Goal: Information Seeking & Learning: Learn about a topic

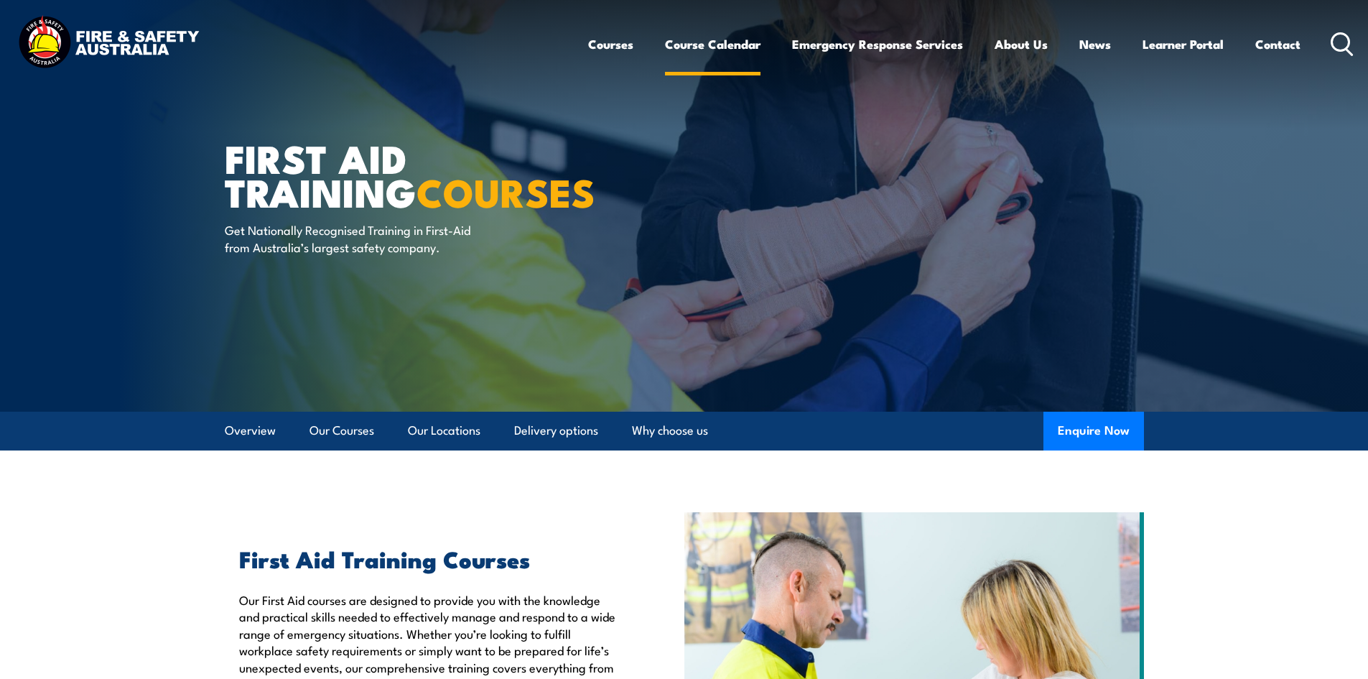
click at [717, 51] on link "Course Calendar" at bounding box center [713, 44] width 96 height 38
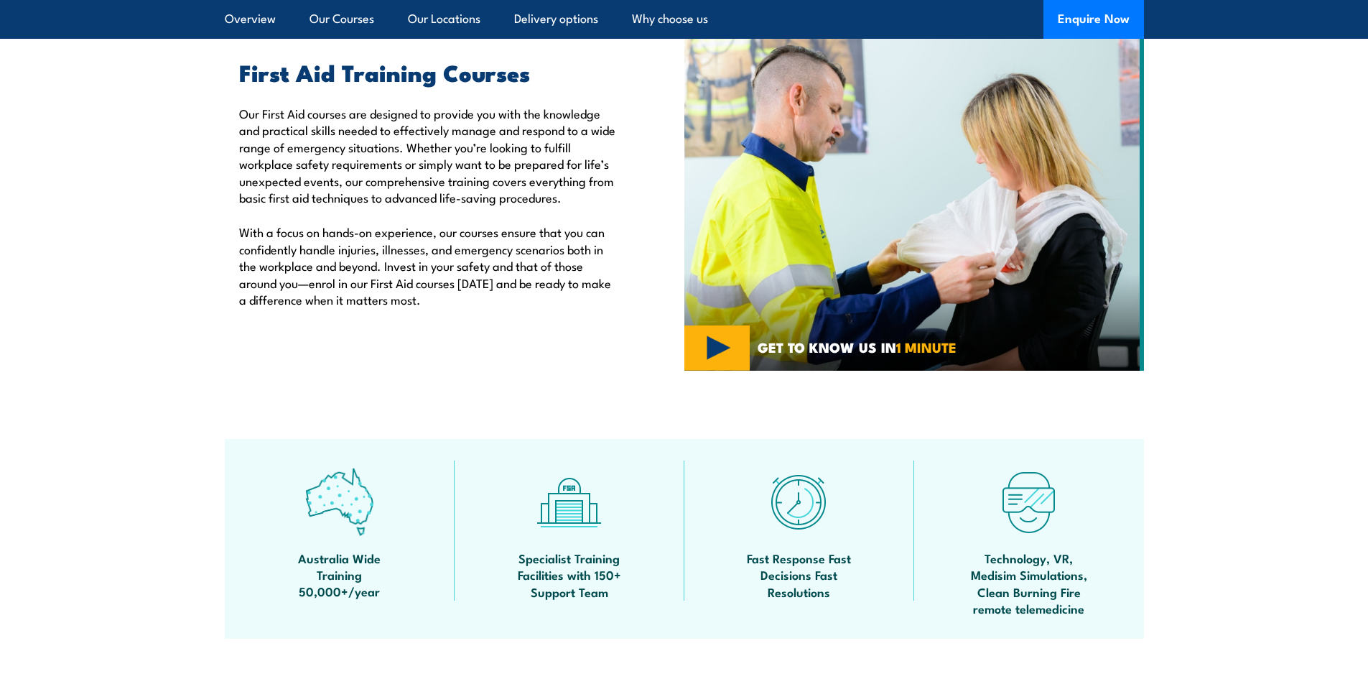
scroll to position [503, 0]
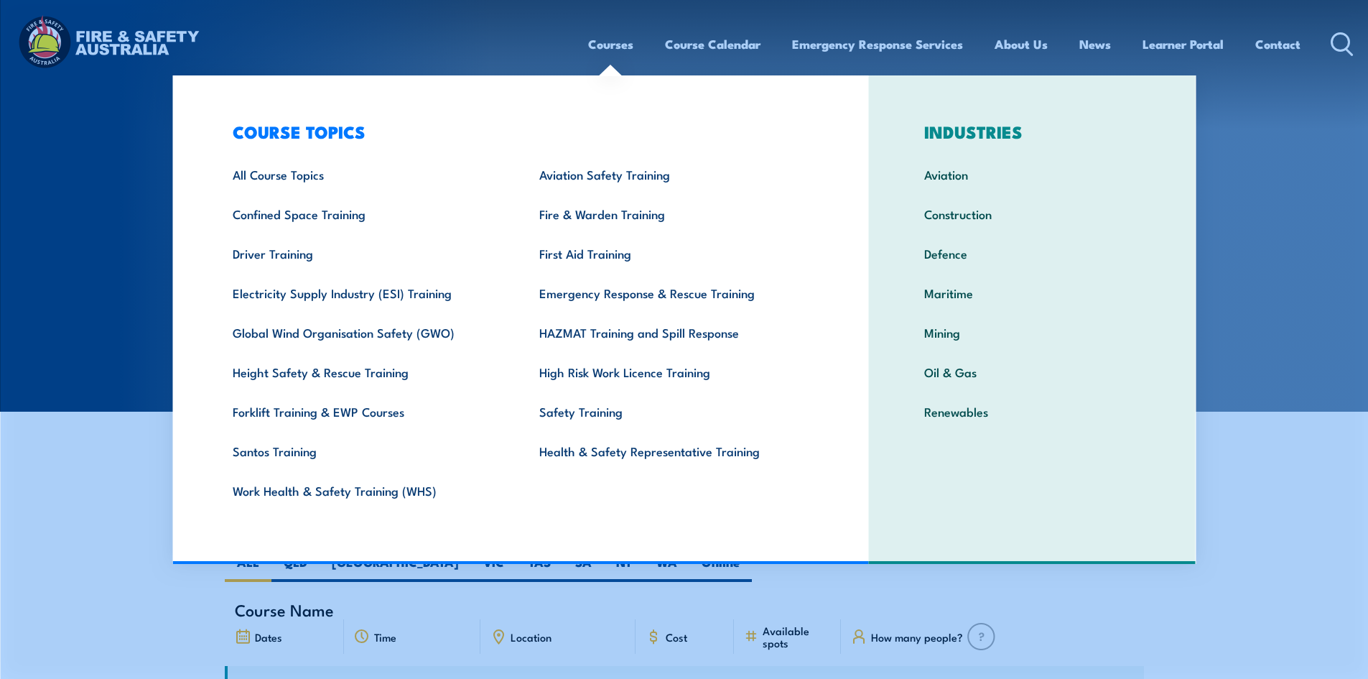
click at [591, 38] on link "Courses" at bounding box center [610, 44] width 45 height 38
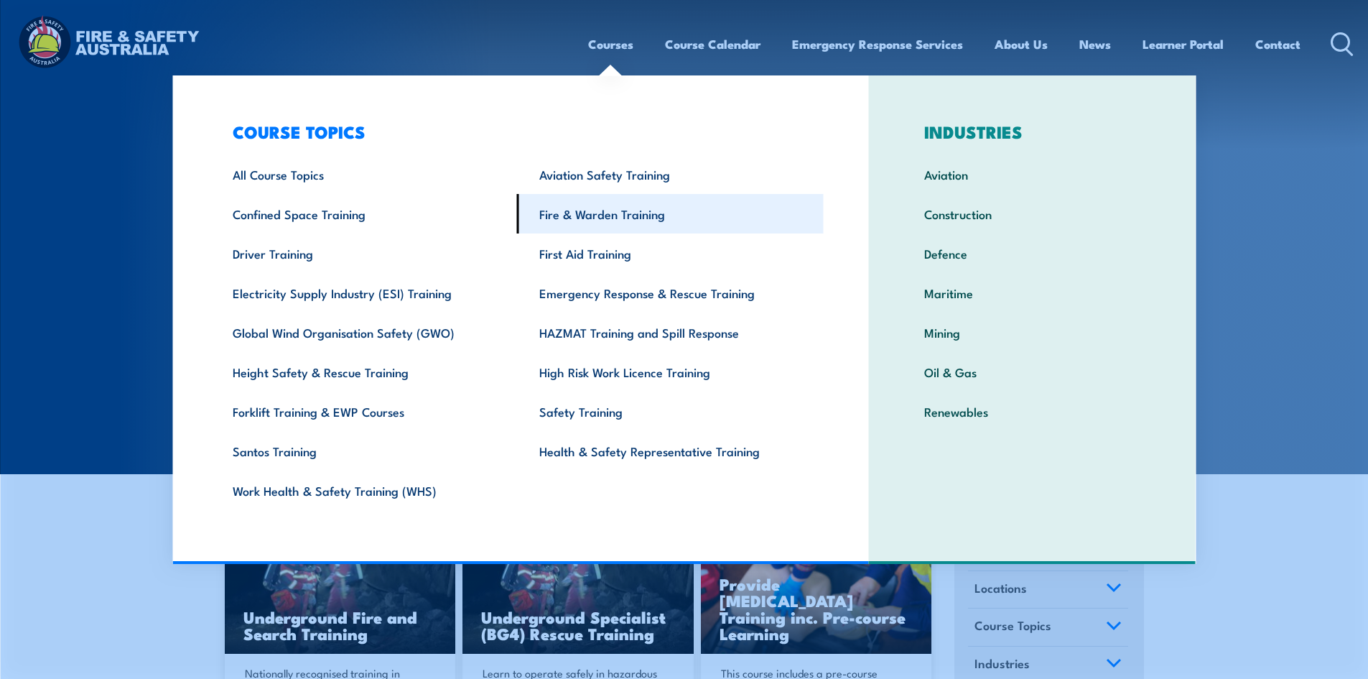
click at [583, 218] on link "Fire & Warden Training" at bounding box center [670, 213] width 307 height 39
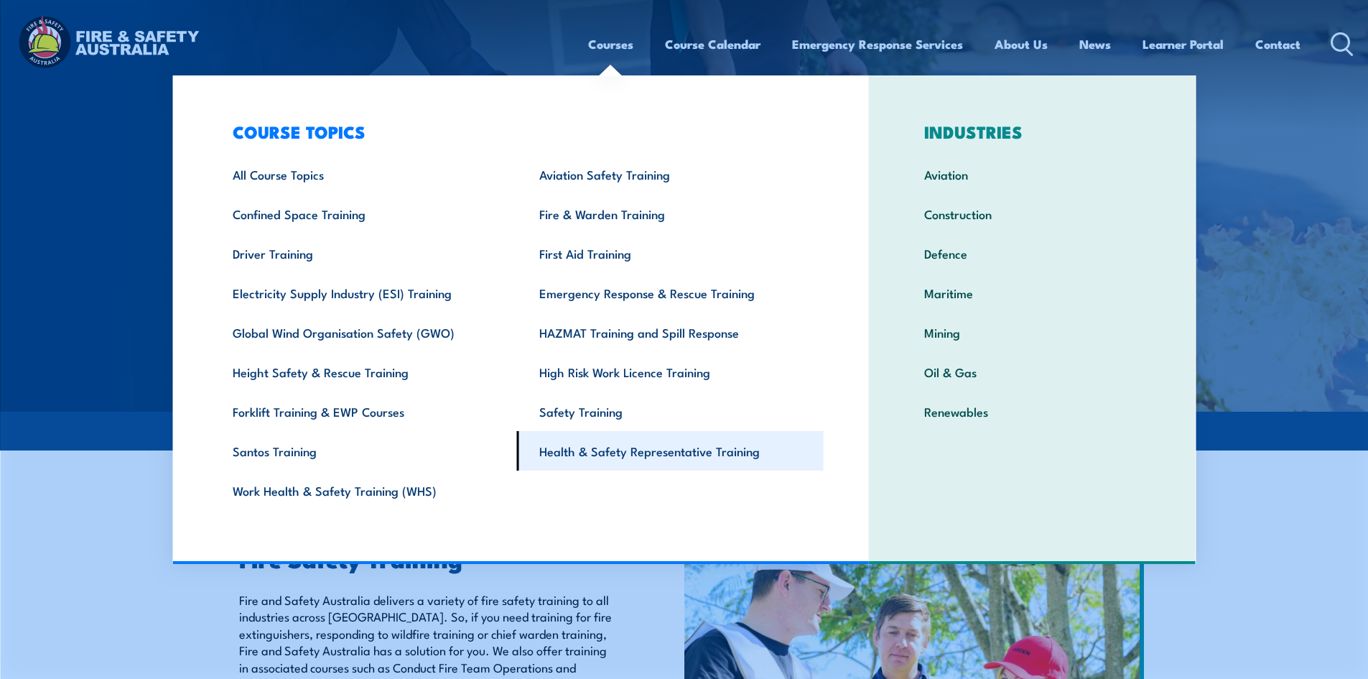
click at [656, 449] on link "Health & Safety Representative Training" at bounding box center [670, 450] width 307 height 39
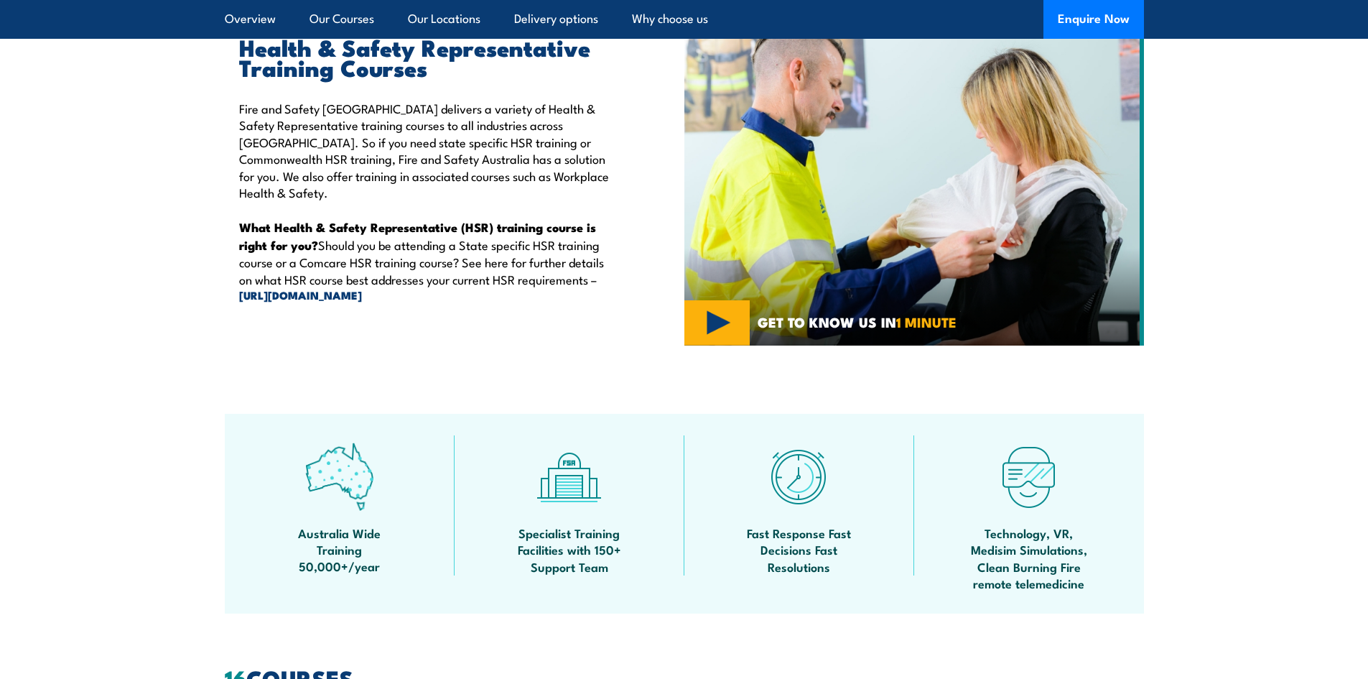
scroll to position [287, 0]
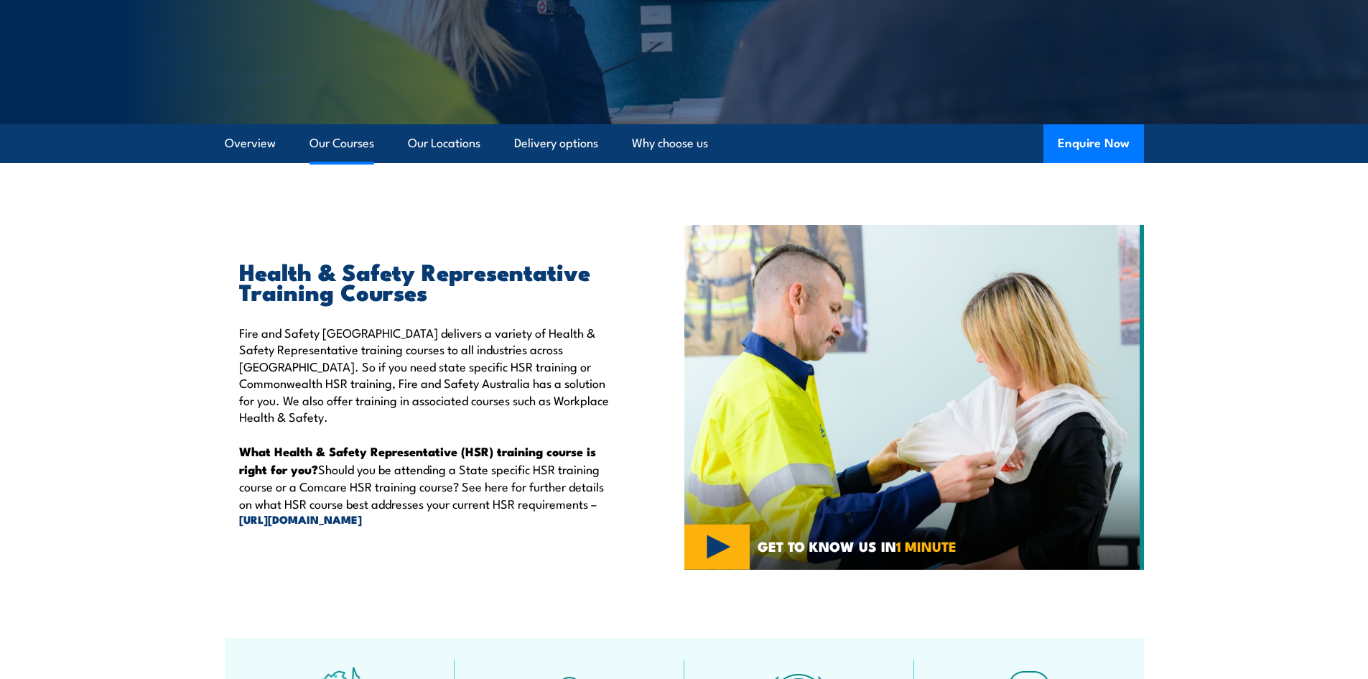
click at [334, 151] on link "Our Courses" at bounding box center [341, 143] width 65 height 38
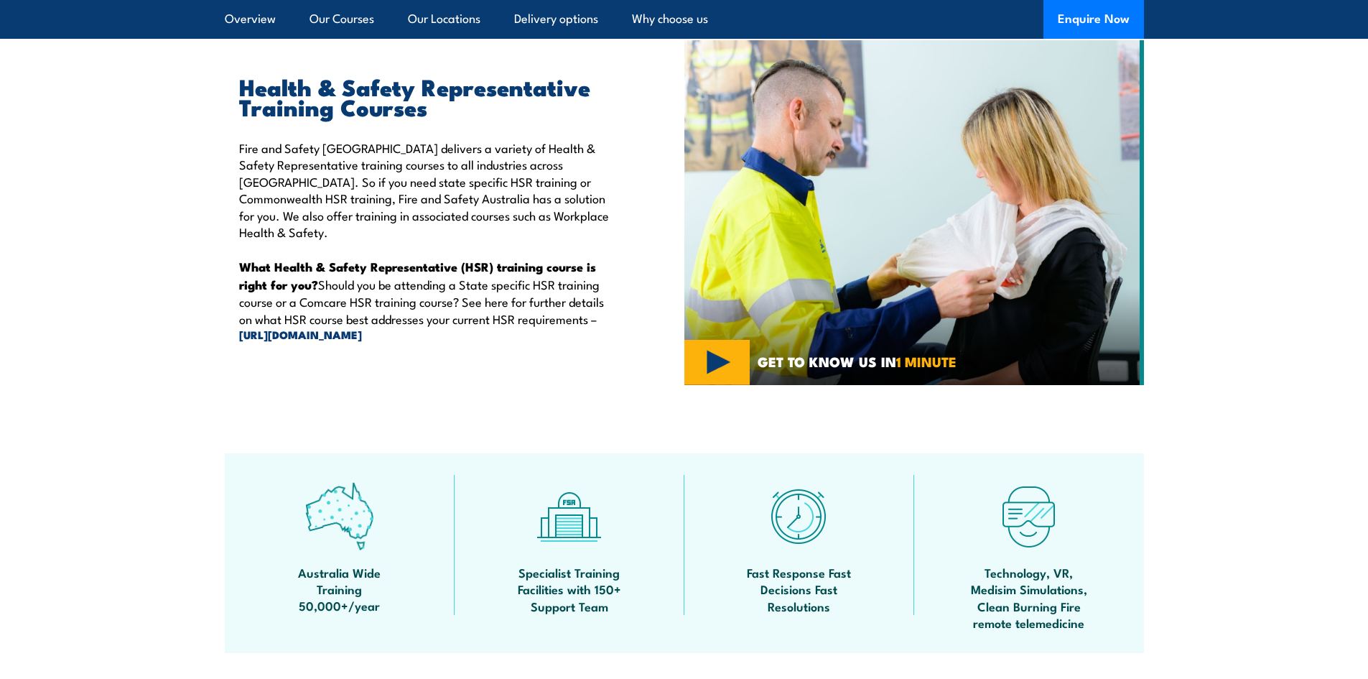
scroll to position [228, 0]
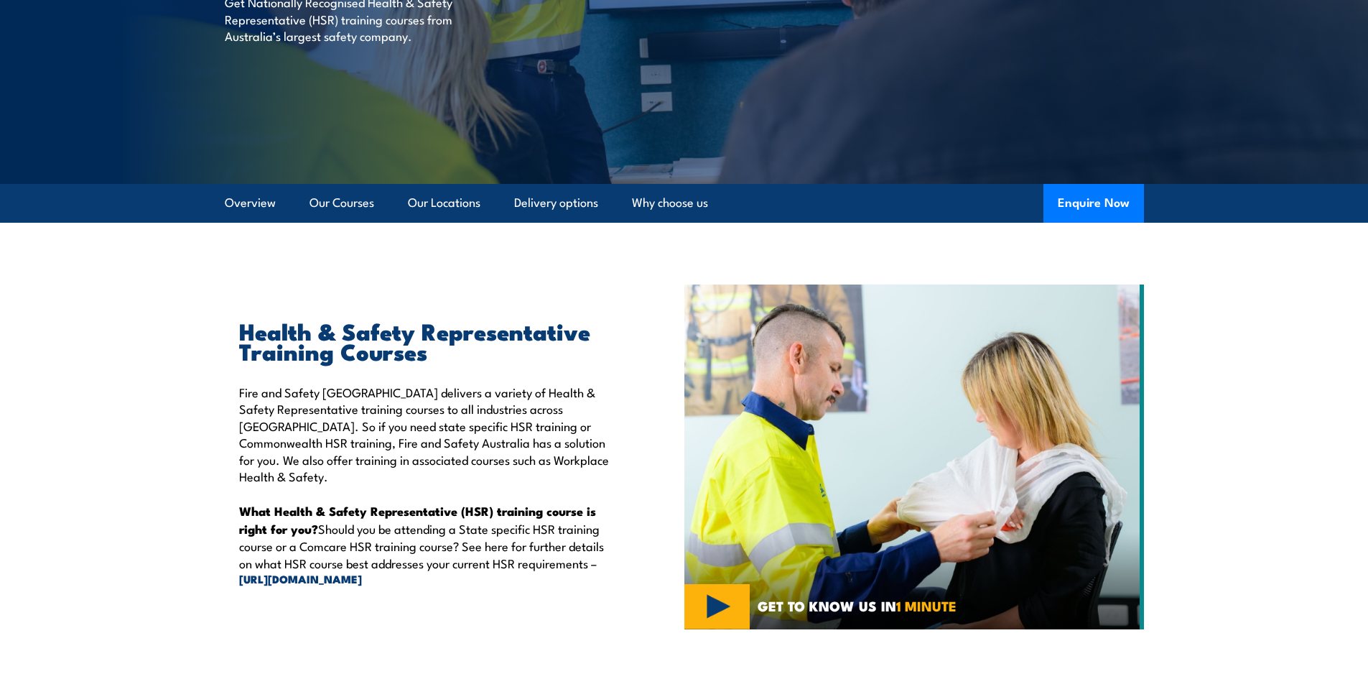
click at [294, 399] on p "Fire and Safety Australia delivers a variety of Health & Safety Representative …" at bounding box center [428, 433] width 379 height 101
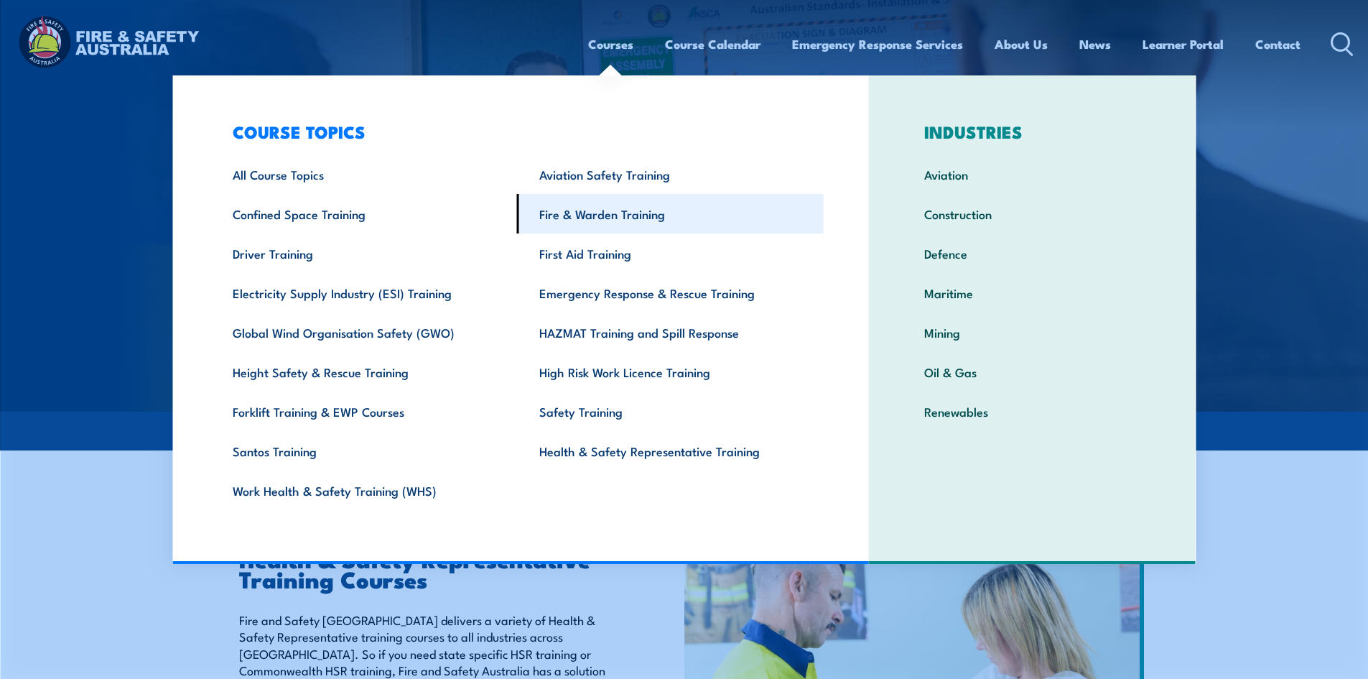
click at [583, 219] on link "Fire & Warden Training" at bounding box center [670, 213] width 307 height 39
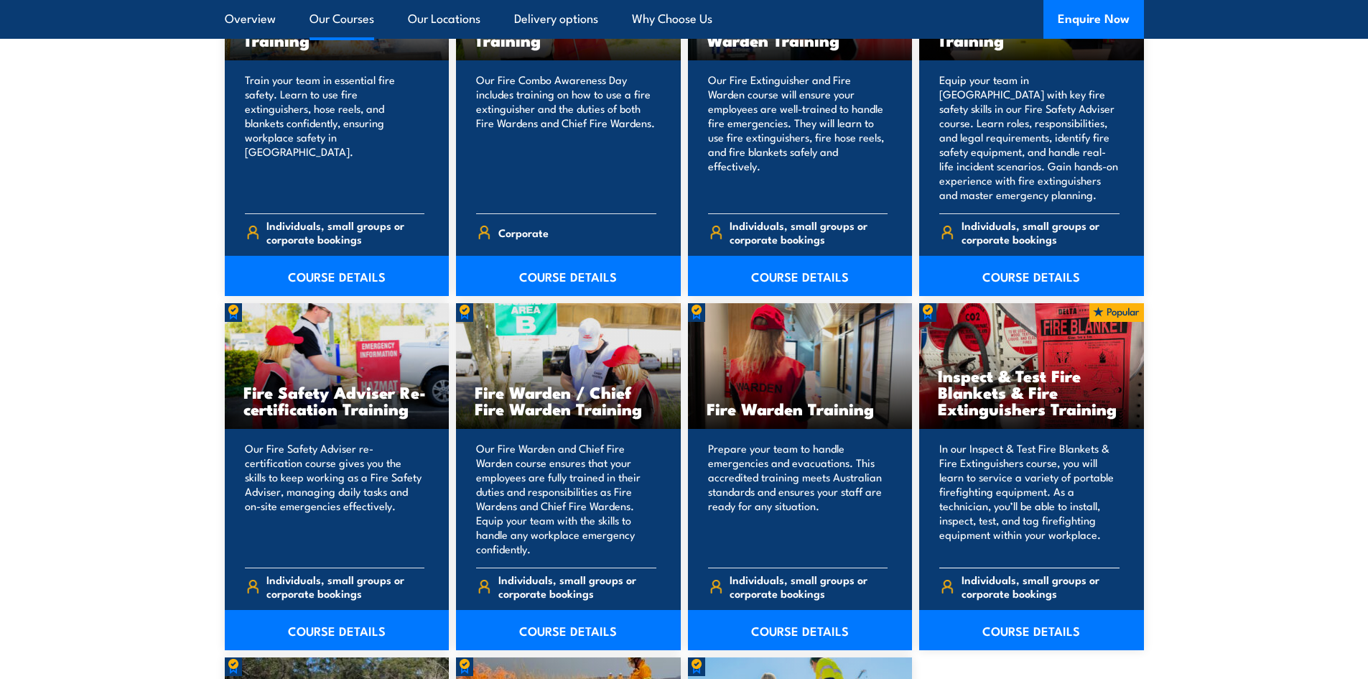
scroll to position [1795, 0]
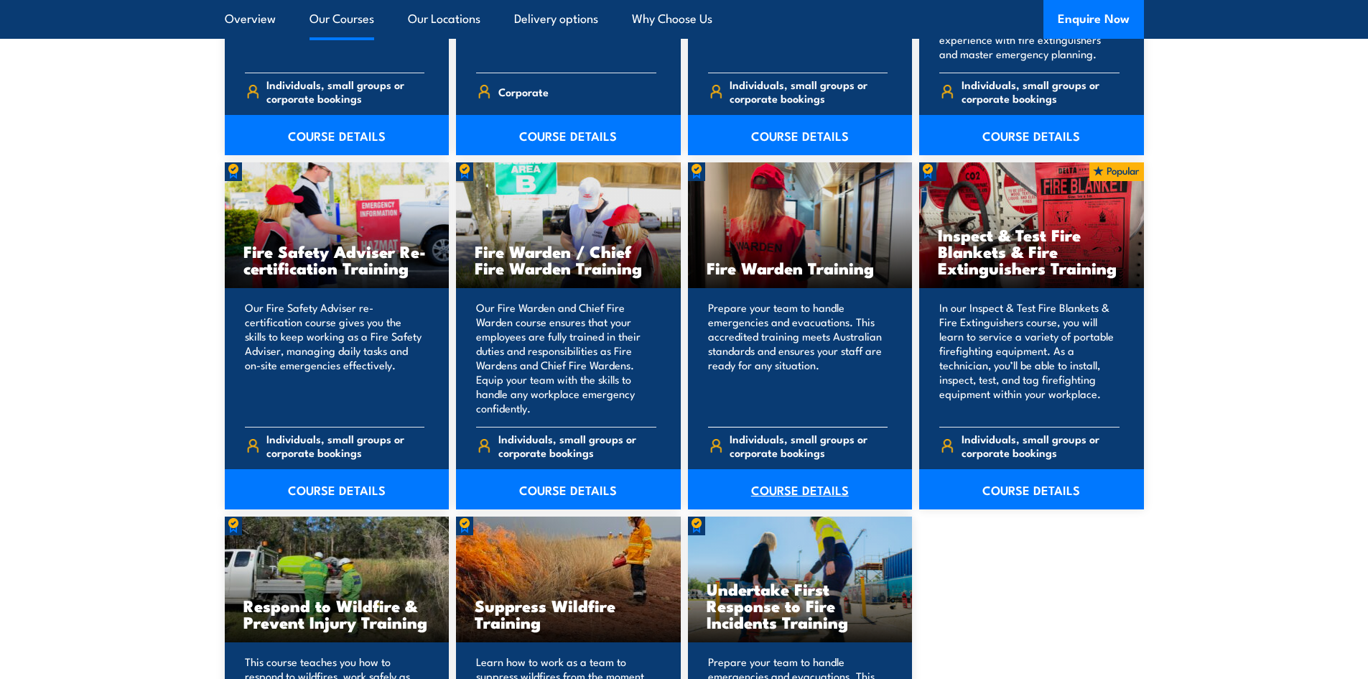
click at [836, 485] on link "COURSE DETAILS" at bounding box center [800, 489] width 225 height 40
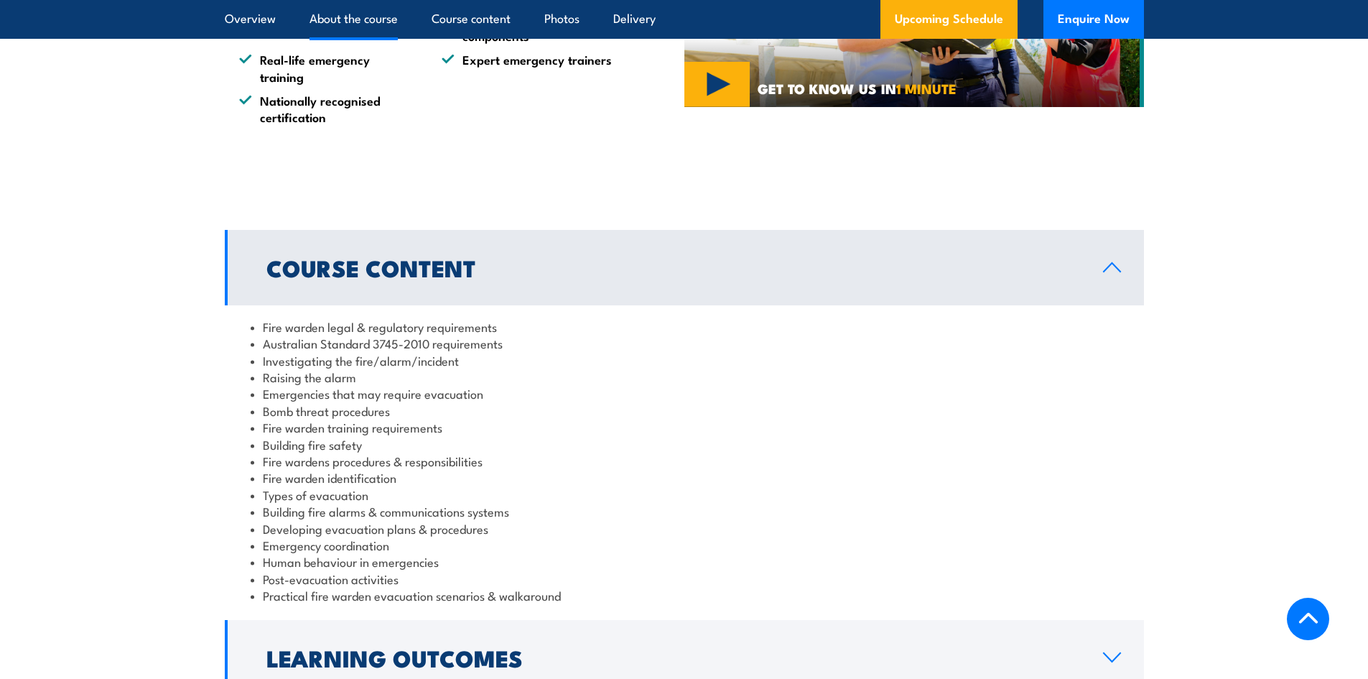
scroll to position [1293, 0]
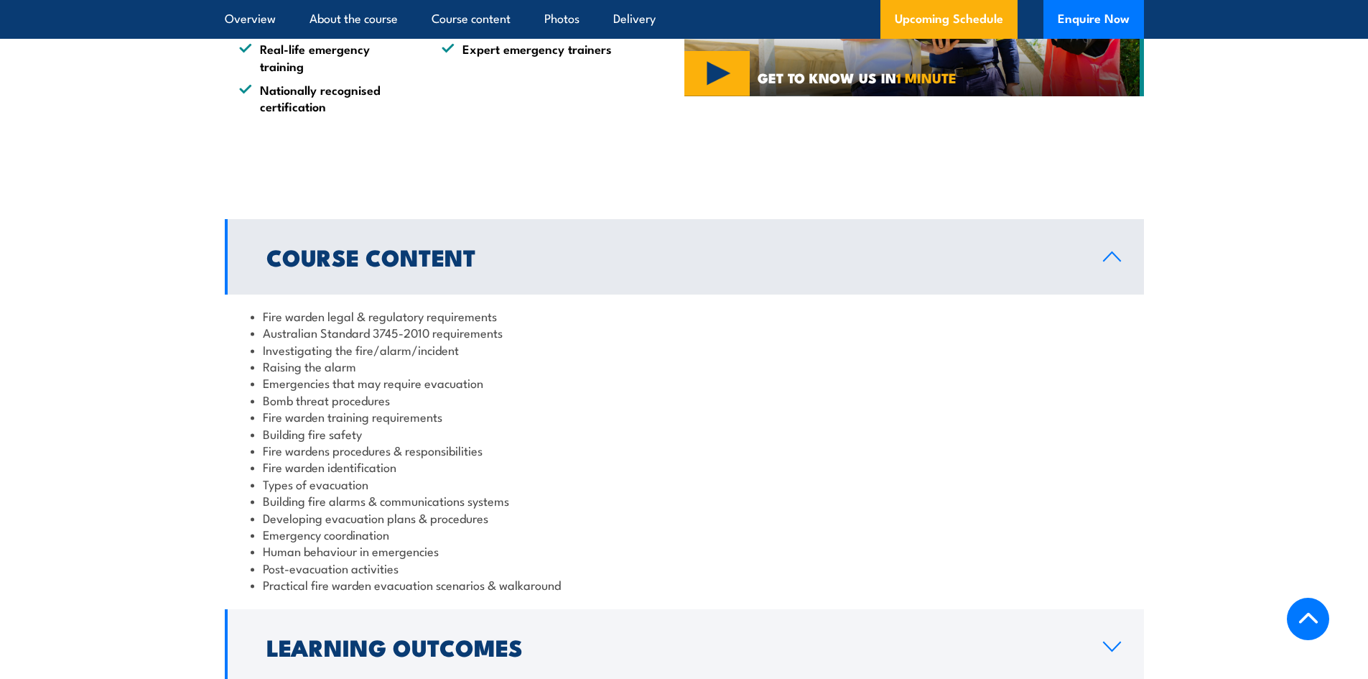
click at [434, 363] on li "Raising the alarm" at bounding box center [684, 366] width 867 height 17
click at [262, 315] on li "Fire warden legal & regulatory requirements" at bounding box center [684, 315] width 867 height 17
click at [264, 317] on li "Fire warden legal & regulatory requirements" at bounding box center [684, 315] width 867 height 17
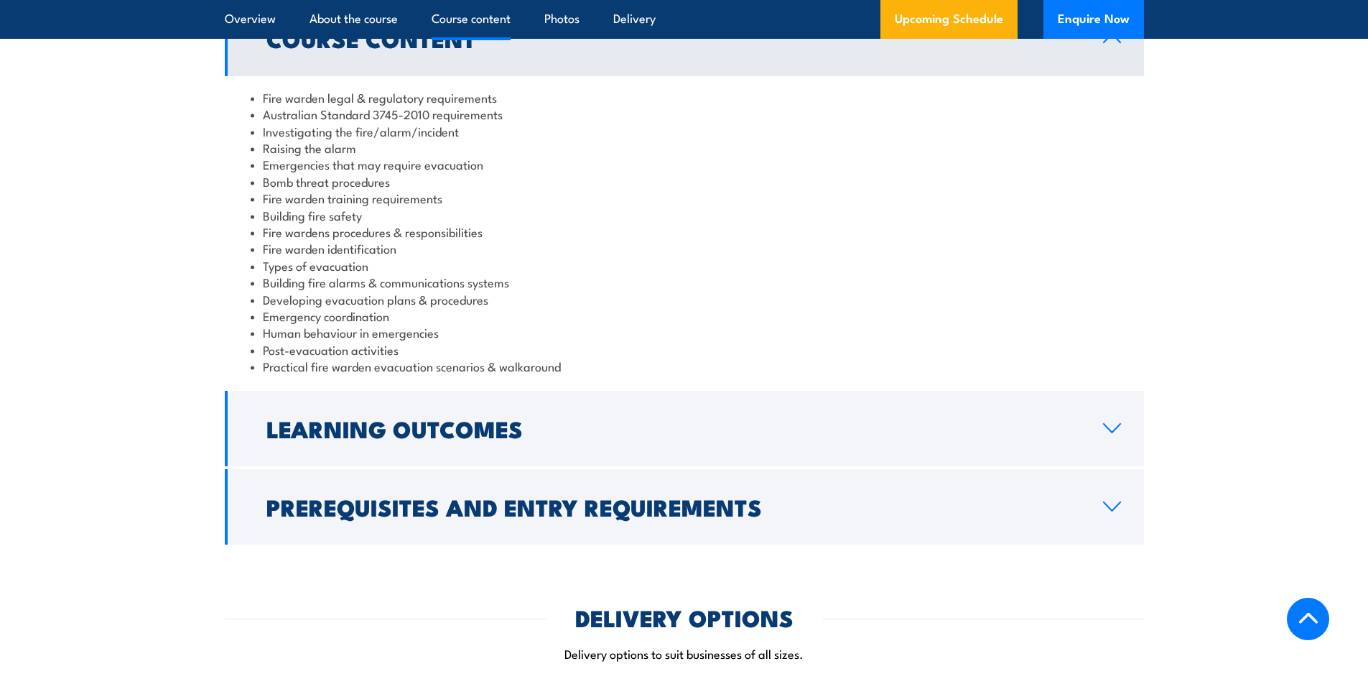
scroll to position [1723, 0]
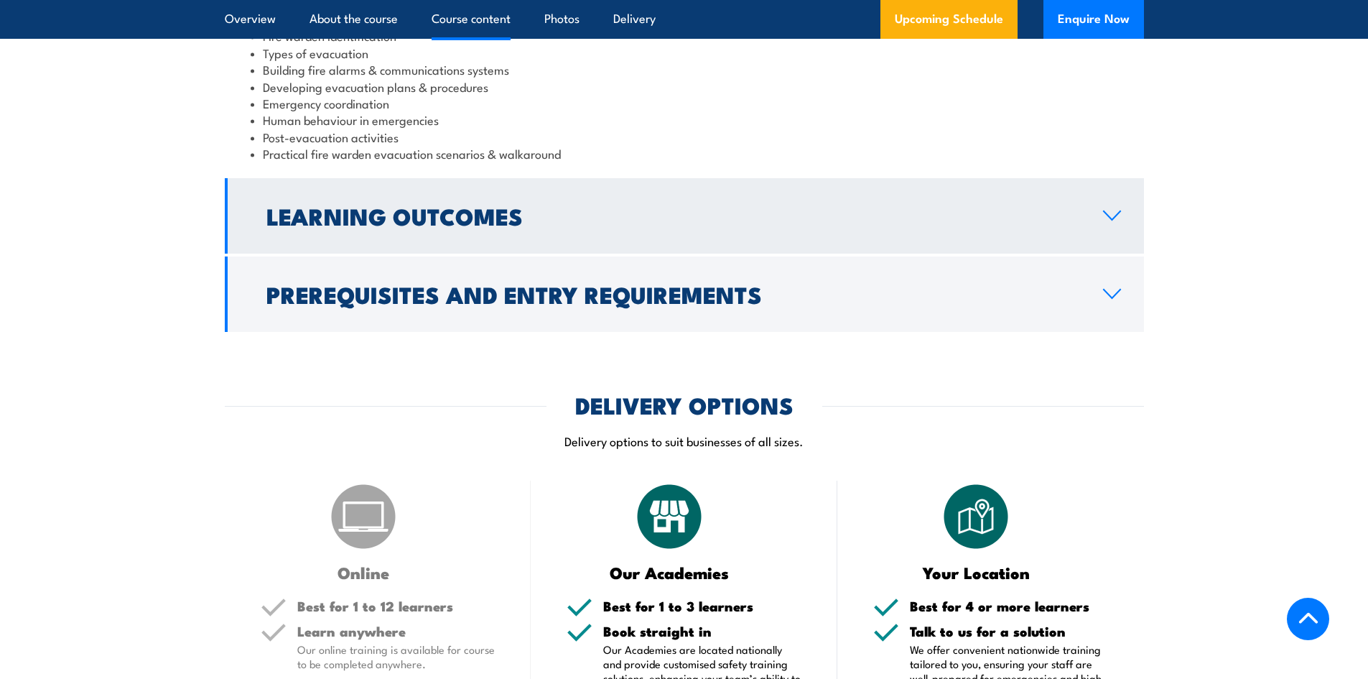
click at [492, 205] on h2 "Learning Outcomes" at bounding box center [673, 215] width 814 height 20
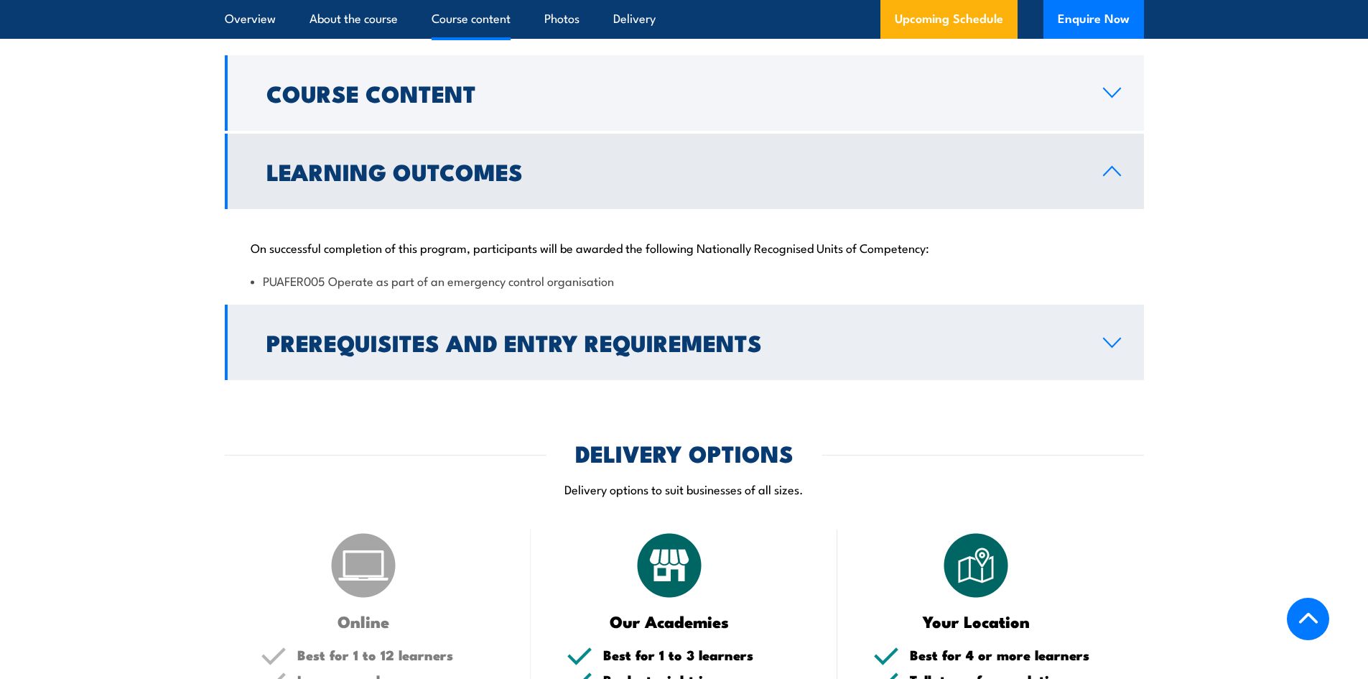
scroll to position [1377, 0]
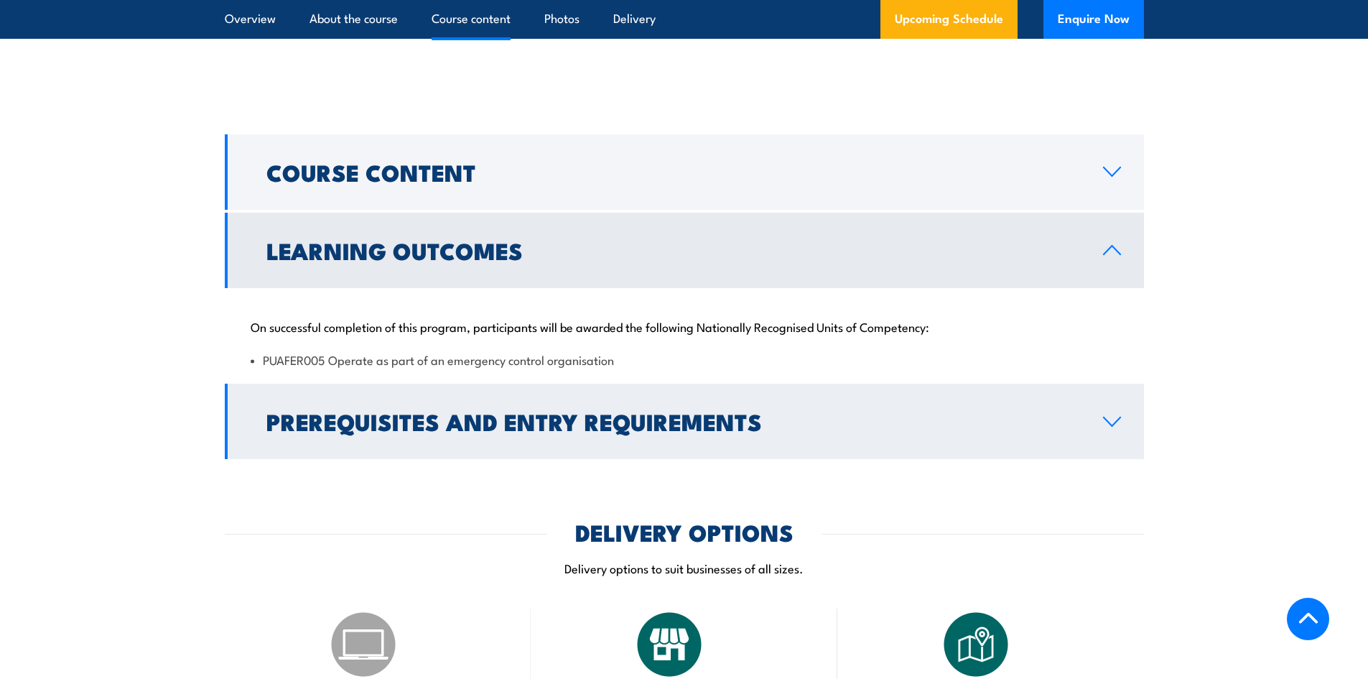
click at [367, 424] on h2 "Prerequisites and Entry Requirements" at bounding box center [673, 421] width 814 height 20
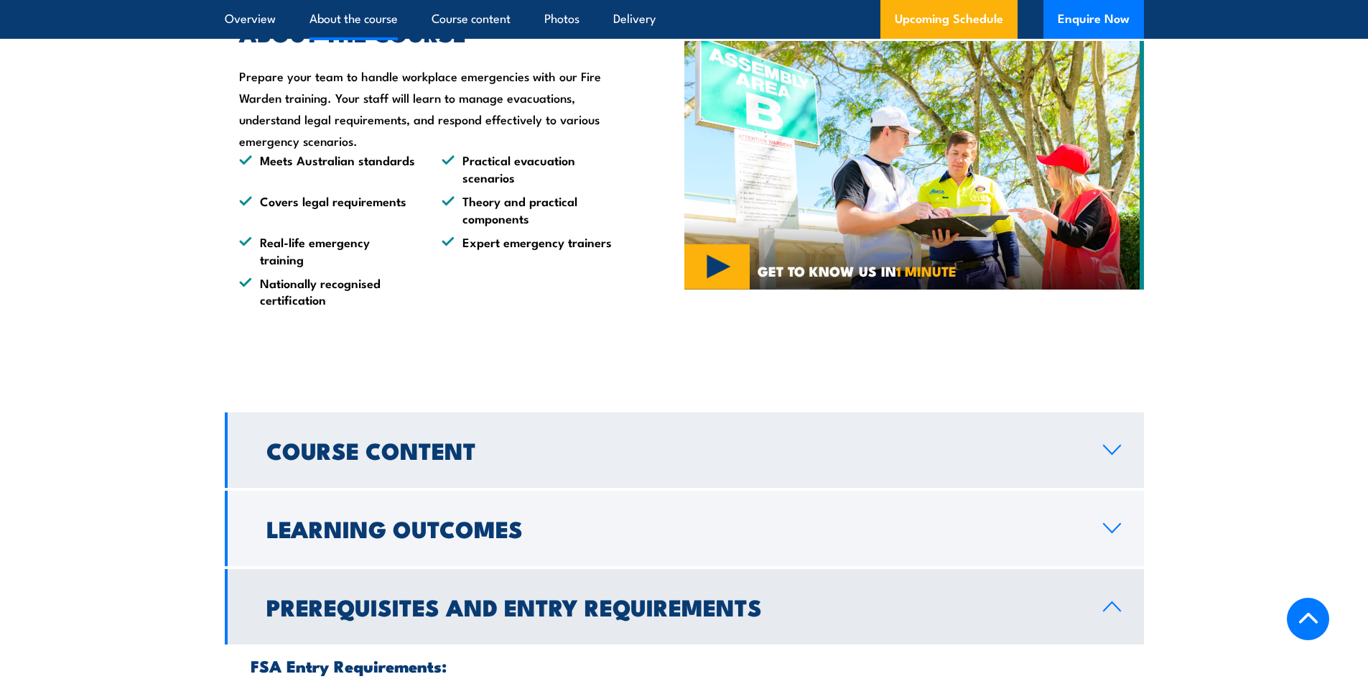
scroll to position [1090, 0]
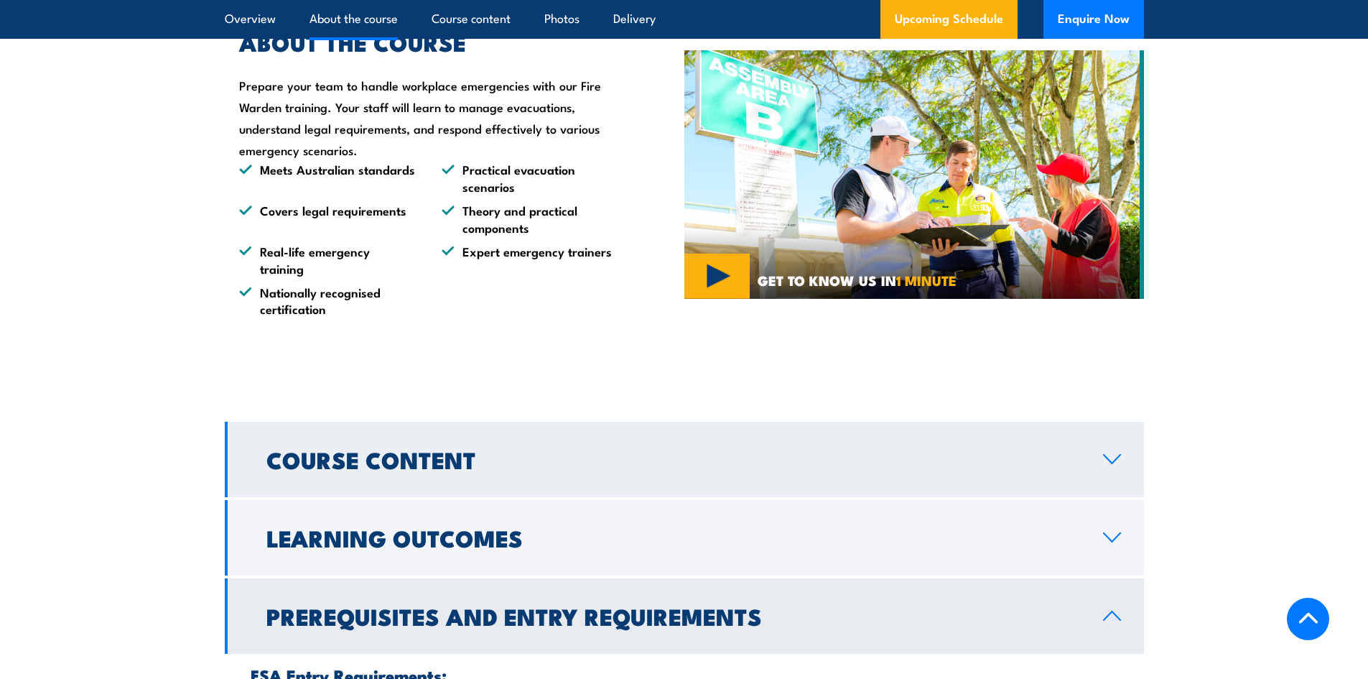
click at [347, 469] on h2 "Course Content" at bounding box center [673, 459] width 814 height 20
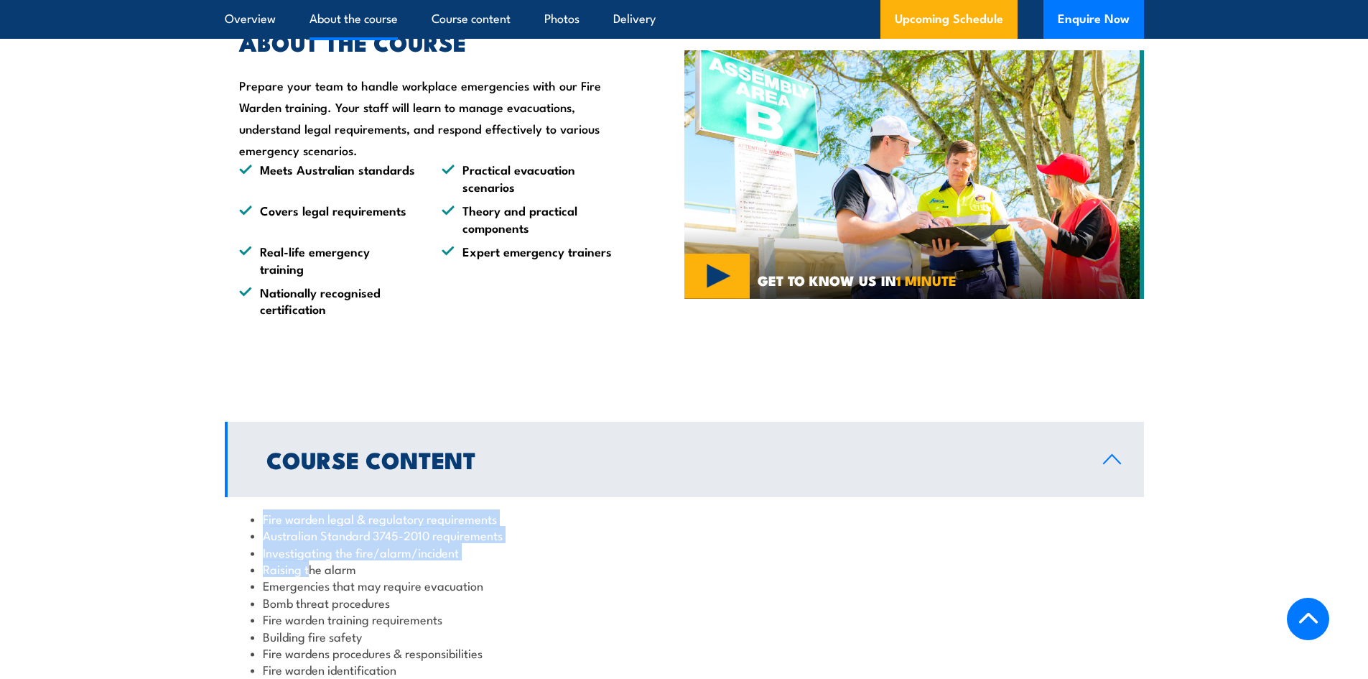
drag, startPoint x: 262, startPoint y: 518, endPoint x: 309, endPoint y: 561, distance: 63.5
click at [309, 561] on ul "Fire warden legal & regulatory requirements Australian Standard 3745-2010 requi…" at bounding box center [684, 653] width 867 height 286
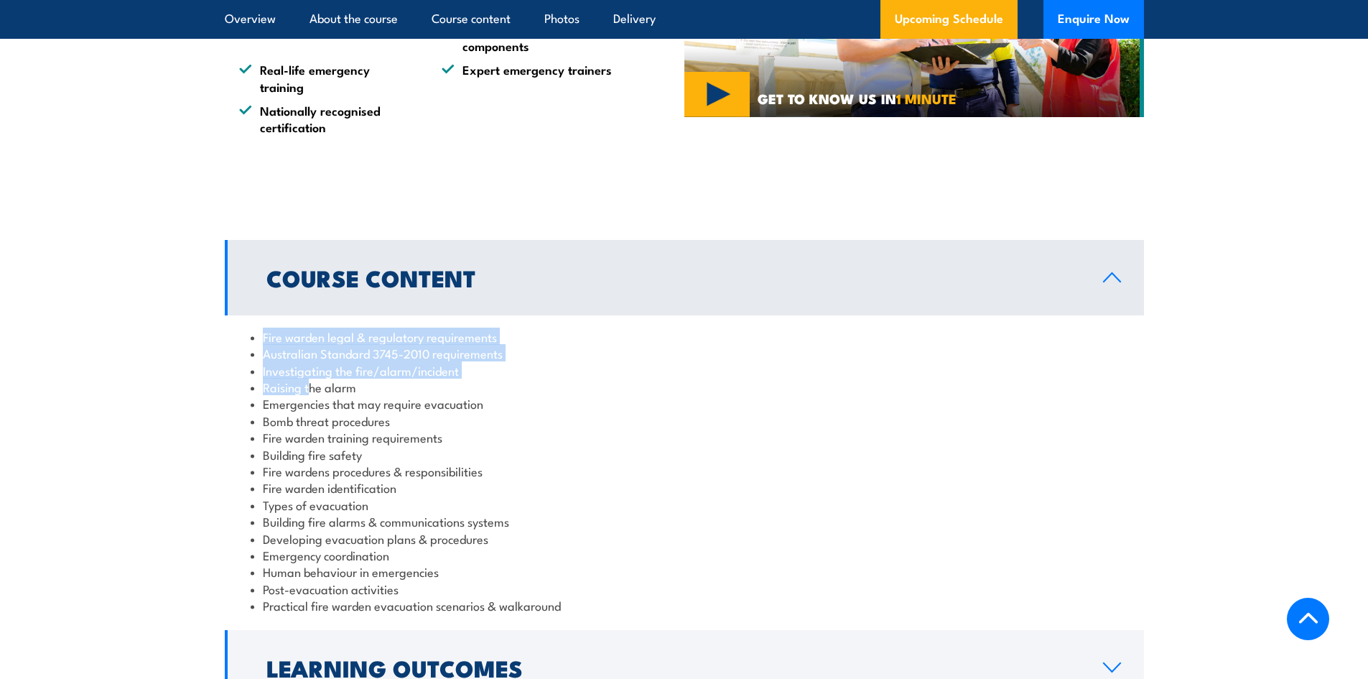
scroll to position [1449, 0]
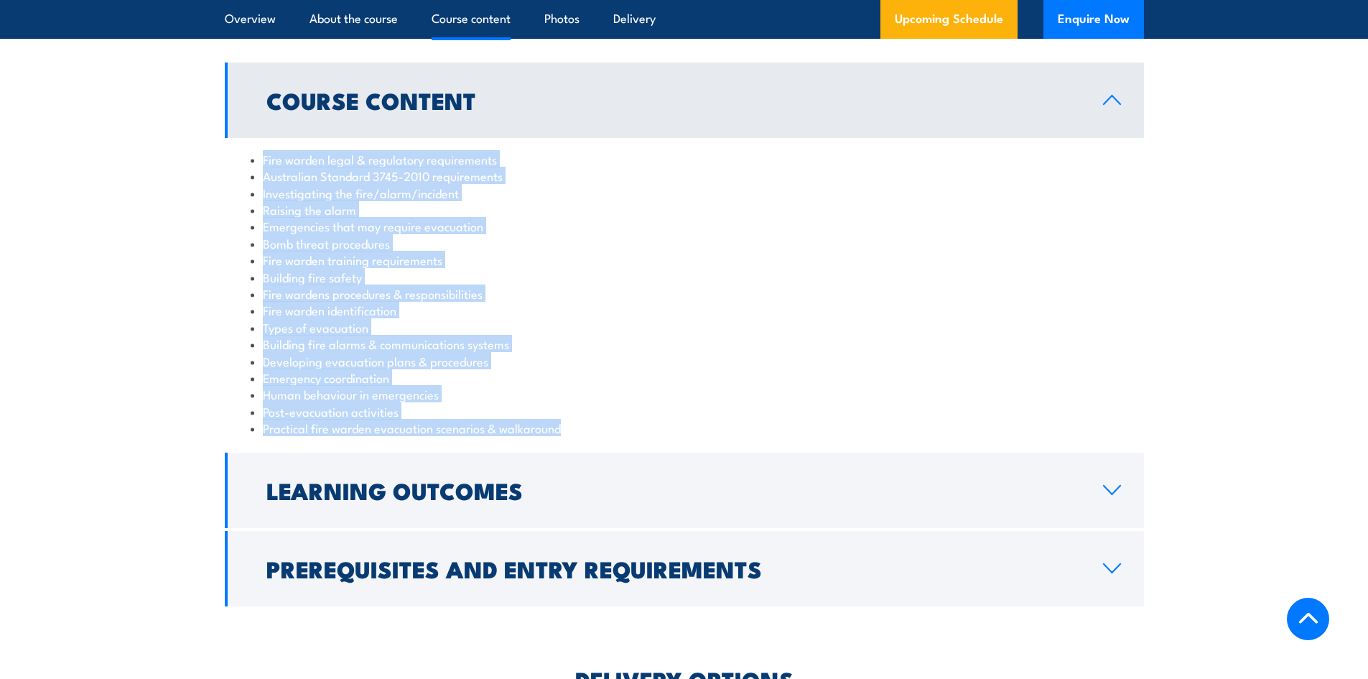
click at [582, 428] on li "Practical fire warden evacuation scenarios & walkaround" at bounding box center [684, 427] width 867 height 17
copy ul "Fire warden legal & regulatory requirements Australian Standard 3745-2010 requi…"
click at [578, 264] on li "Fire warden training requirements" at bounding box center [684, 259] width 867 height 17
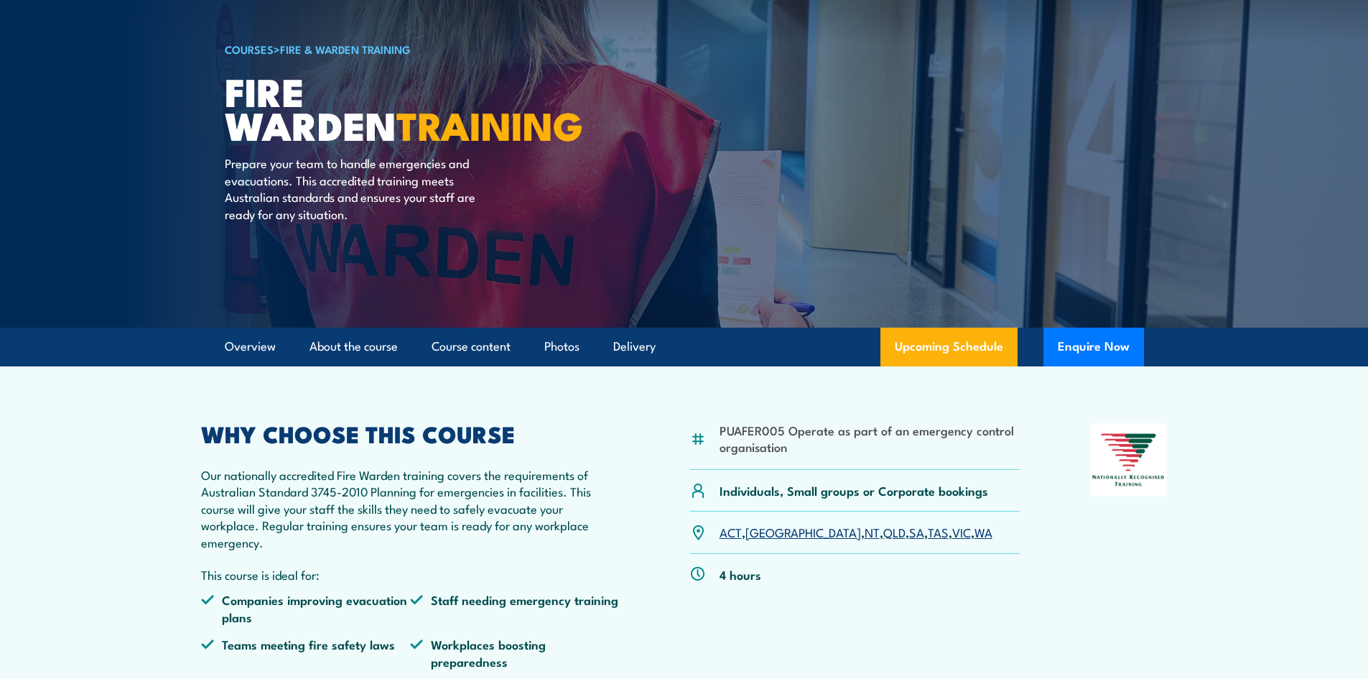
scroll to position [0, 0]
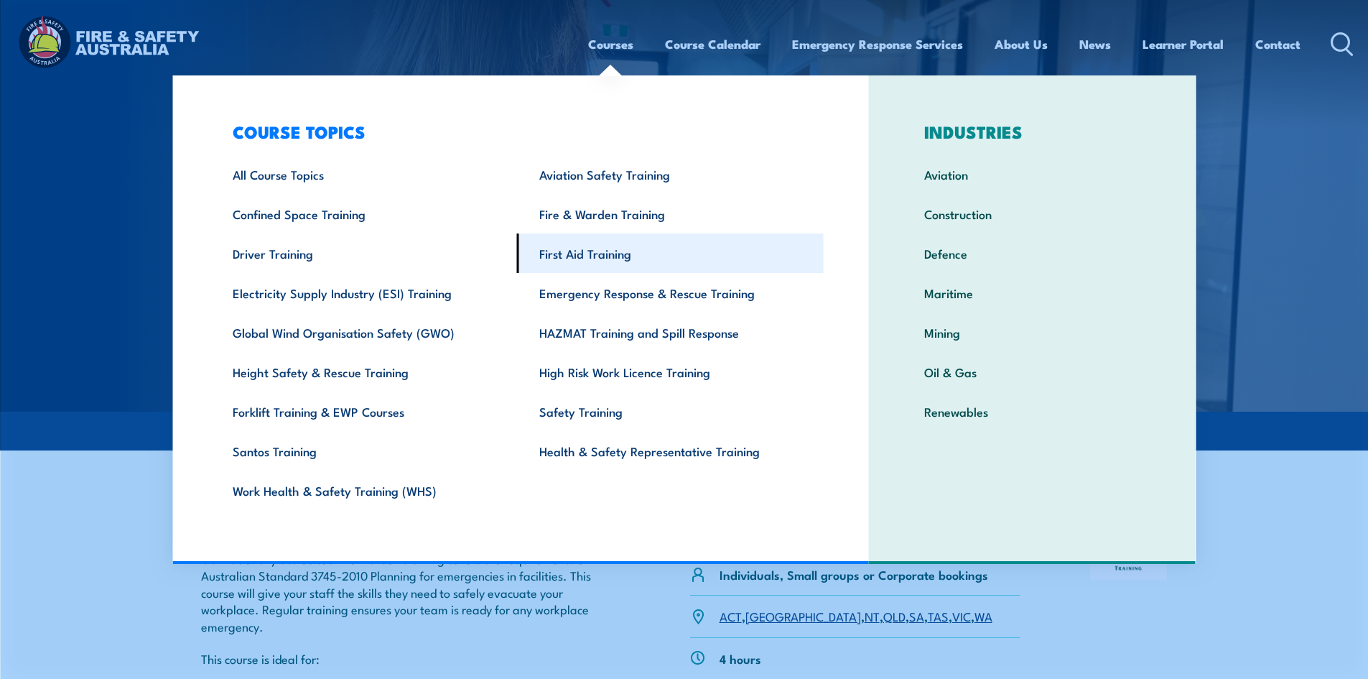
click at [587, 245] on link "First Aid Training" at bounding box center [670, 252] width 307 height 39
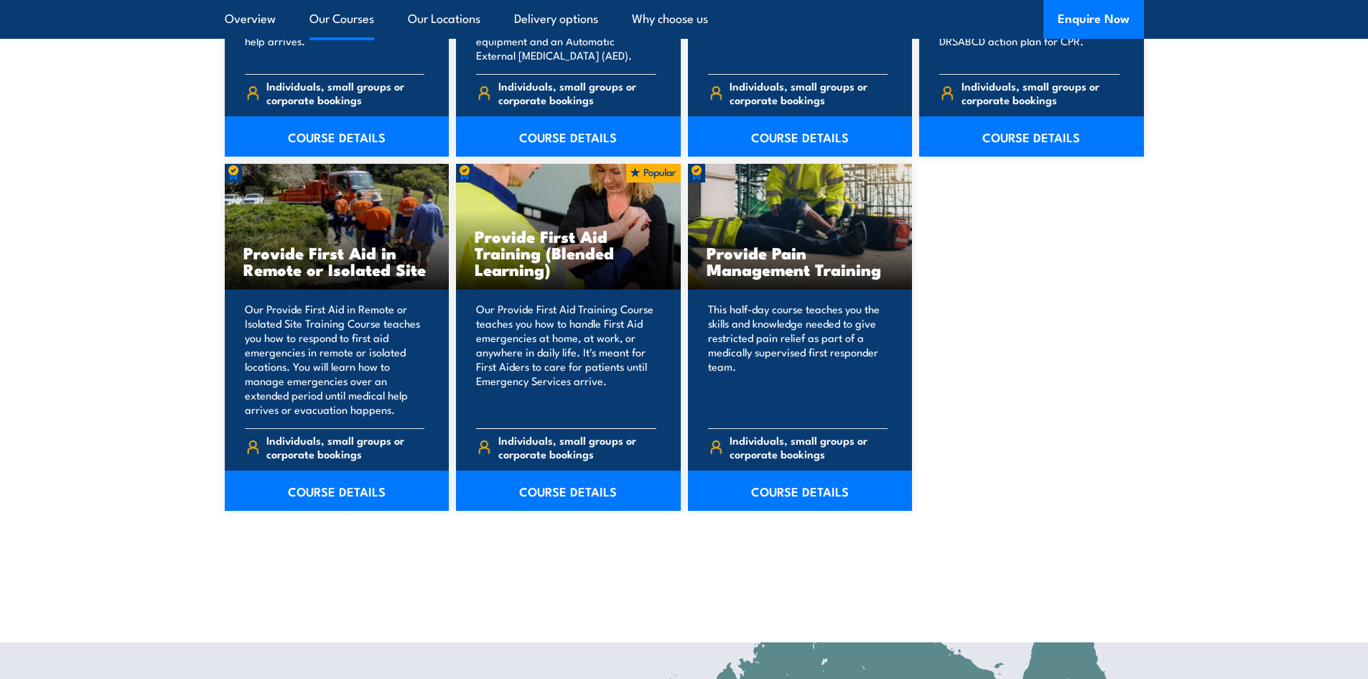
scroll to position [2082, 0]
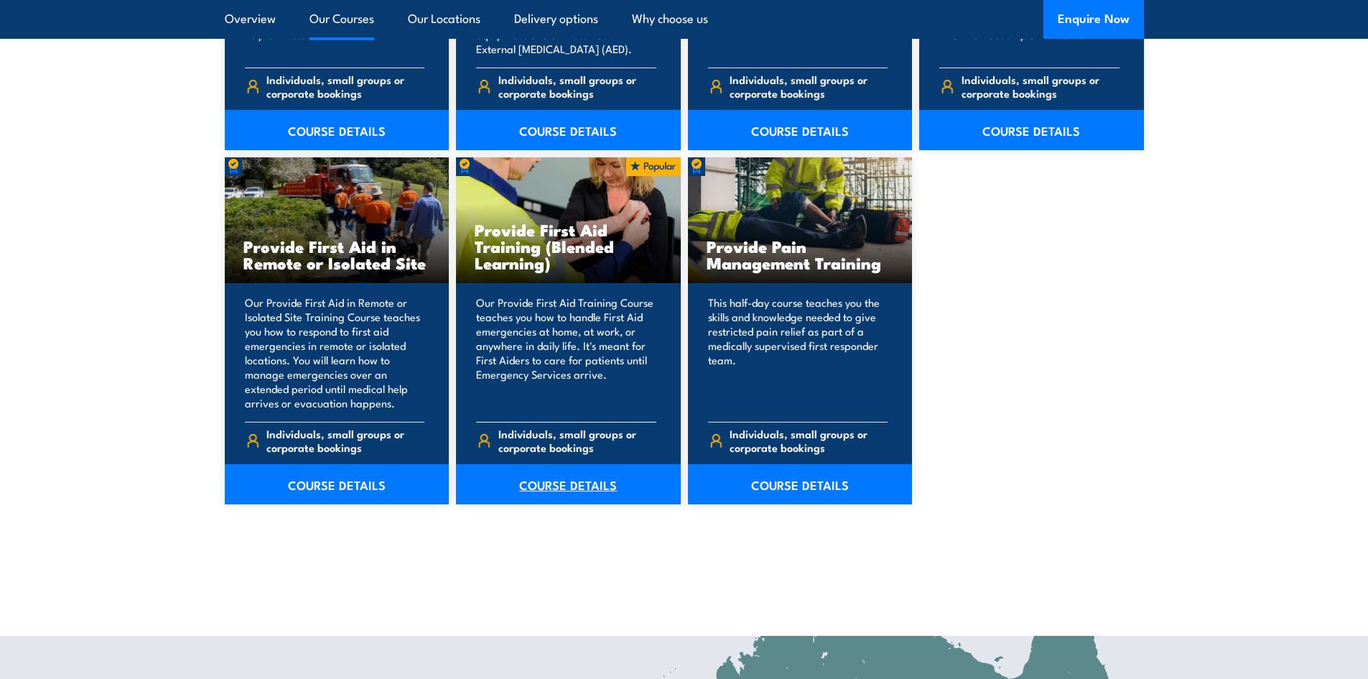
click at [562, 482] on link "COURSE DETAILS" at bounding box center [568, 484] width 225 height 40
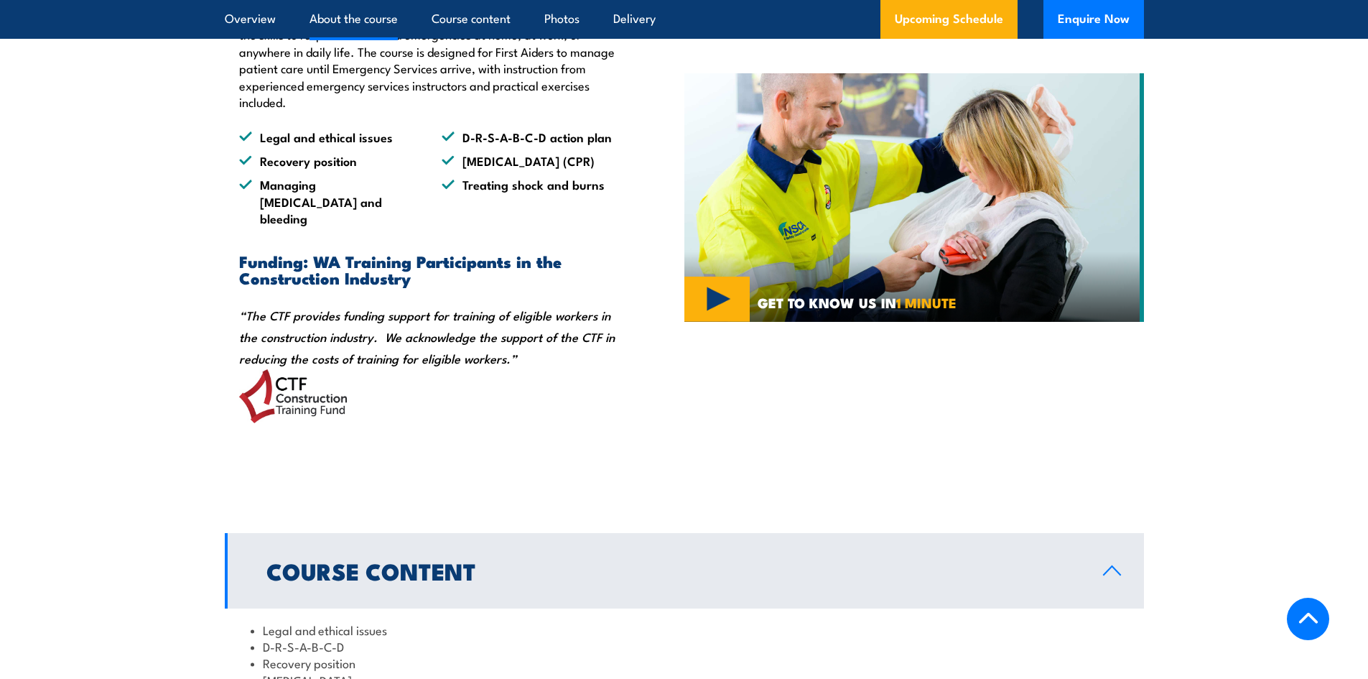
scroll to position [1140, 0]
